Goal: Find specific page/section: Find specific page/section

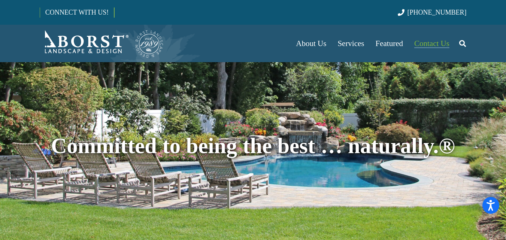
click at [428, 46] on span "Contact Us" at bounding box center [431, 43] width 35 height 9
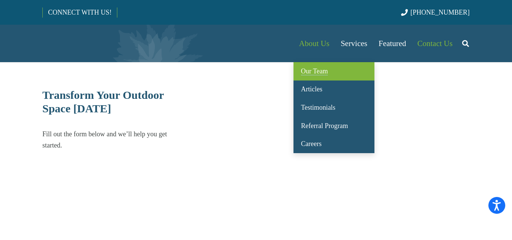
click at [308, 69] on span "Our Team" at bounding box center [314, 70] width 27 height 7
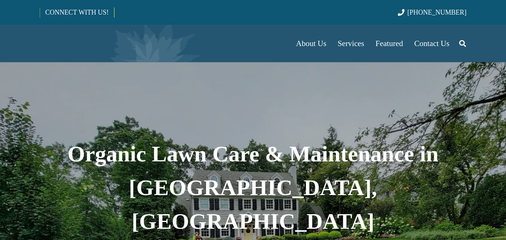
select select "******"
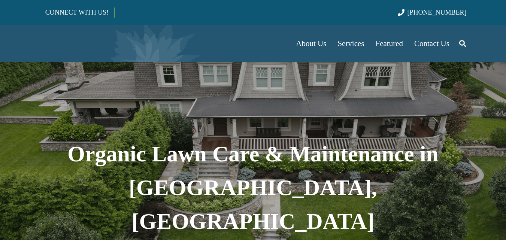
select select "******"
